Goal: Task Accomplishment & Management: Manage account settings

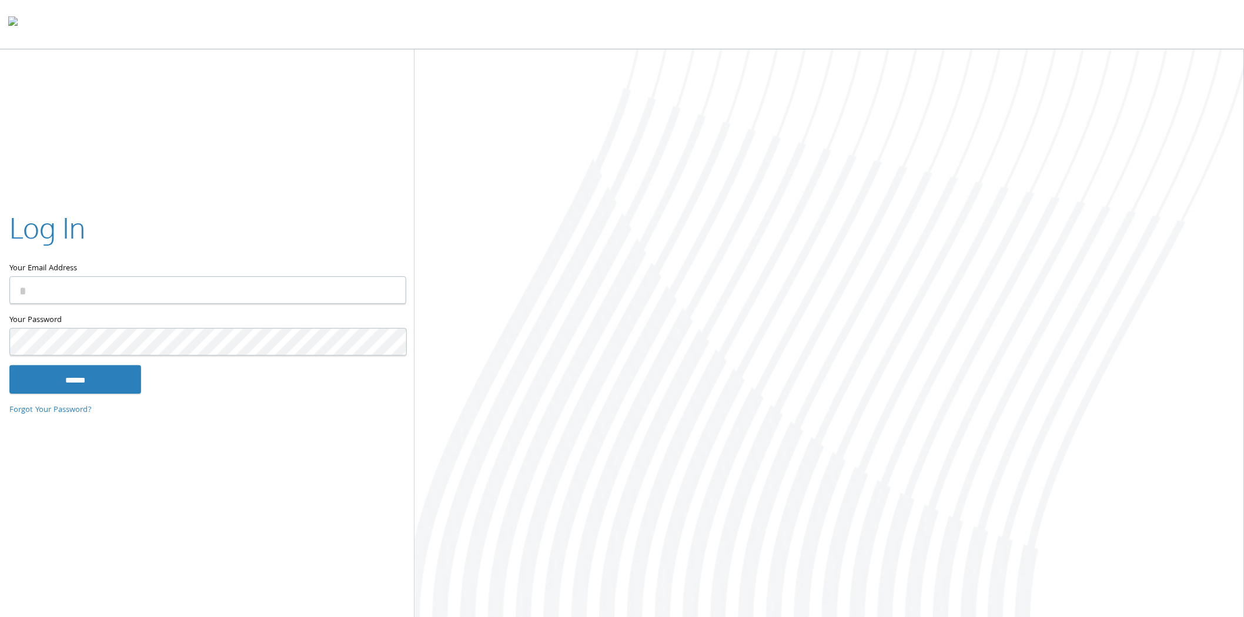
click at [282, 285] on input "Your Email Address" at bounding box center [207, 291] width 397 height 28
type input "**********"
click at [9, 366] on input "******" at bounding box center [75, 380] width 132 height 28
